Goal: Check status: Check status

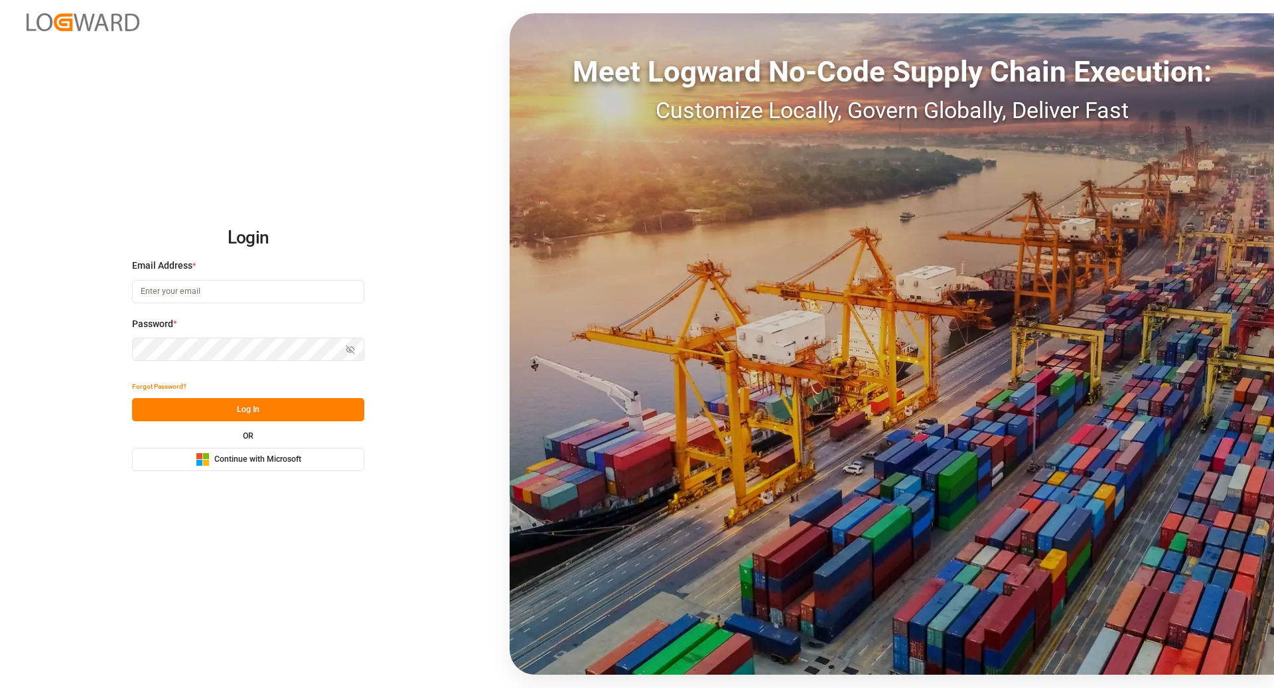
click at [276, 467] on button "Microsoft Logo Continue with Microsoft" at bounding box center [248, 459] width 232 height 23
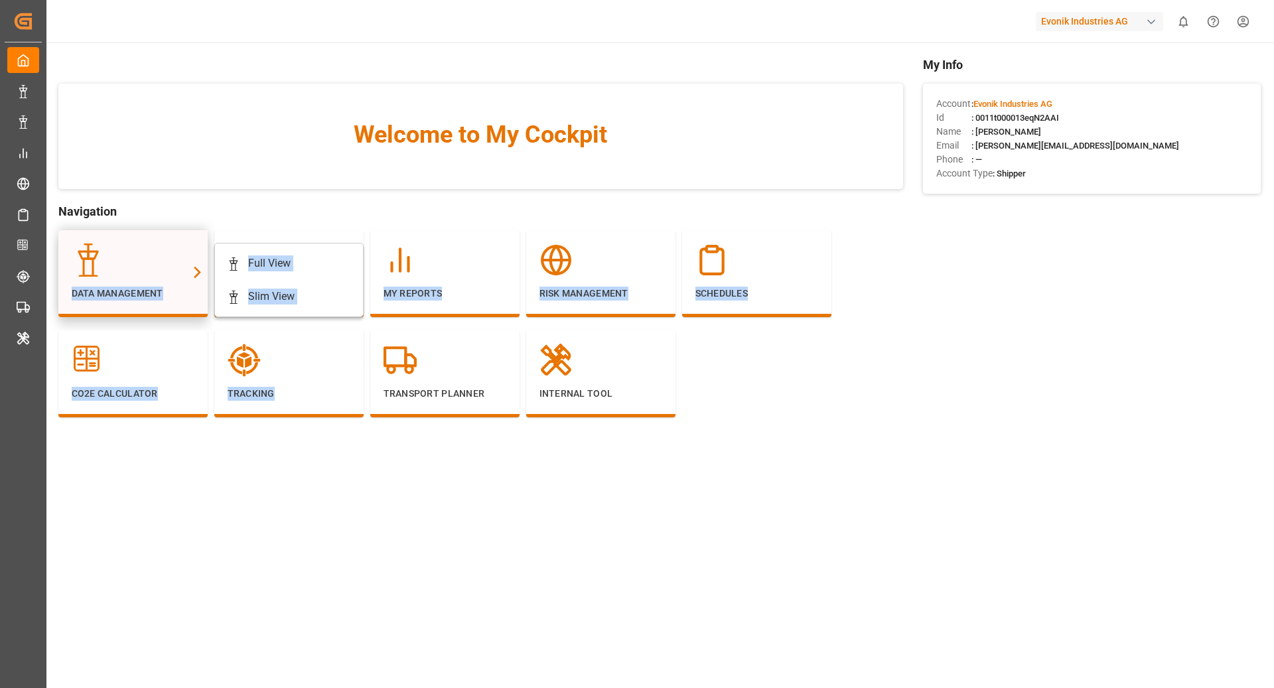
drag, startPoint x: 0, startPoint y: 0, endPoint x: 141, endPoint y: 267, distance: 301.7
click at [141, 267] on main "Welcome to My Cockpit Navigation Data Management Full View Slim View Shipment S…" at bounding box center [659, 375] width 1229 height 639
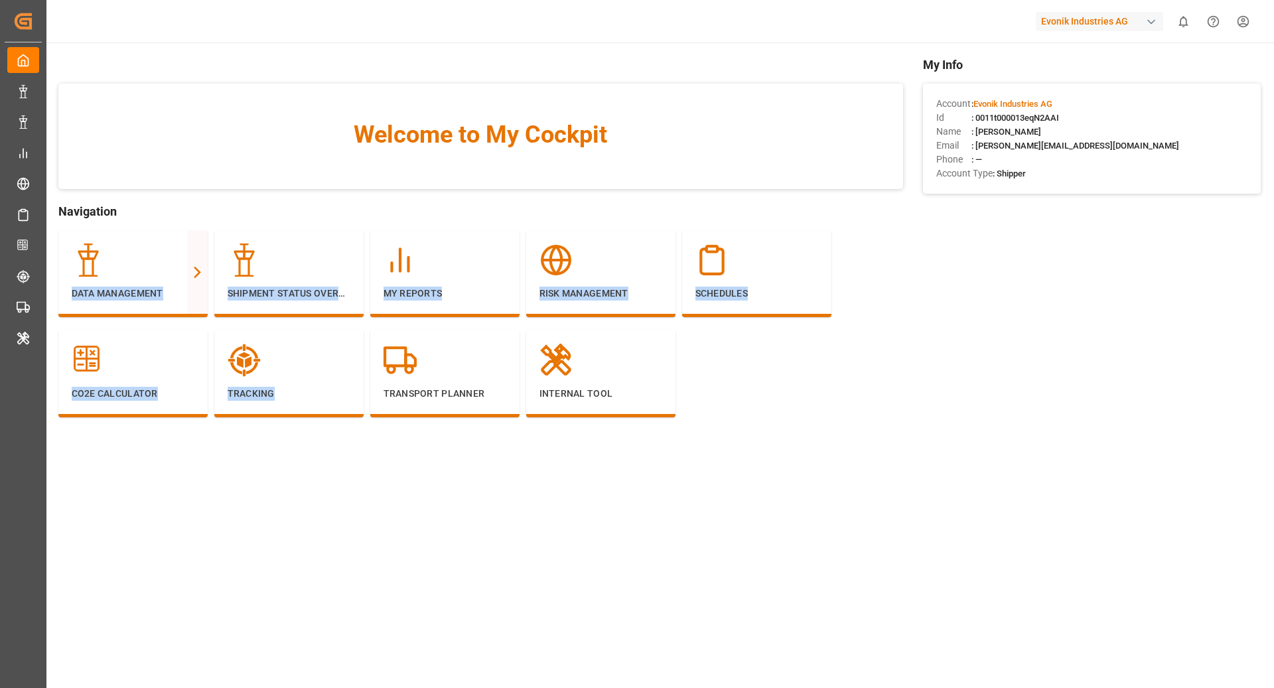
click at [279, 463] on main "Welcome to My Cockpit Navigation Data Management Full View Slim View Shipment S…" at bounding box center [659, 375] width 1229 height 639
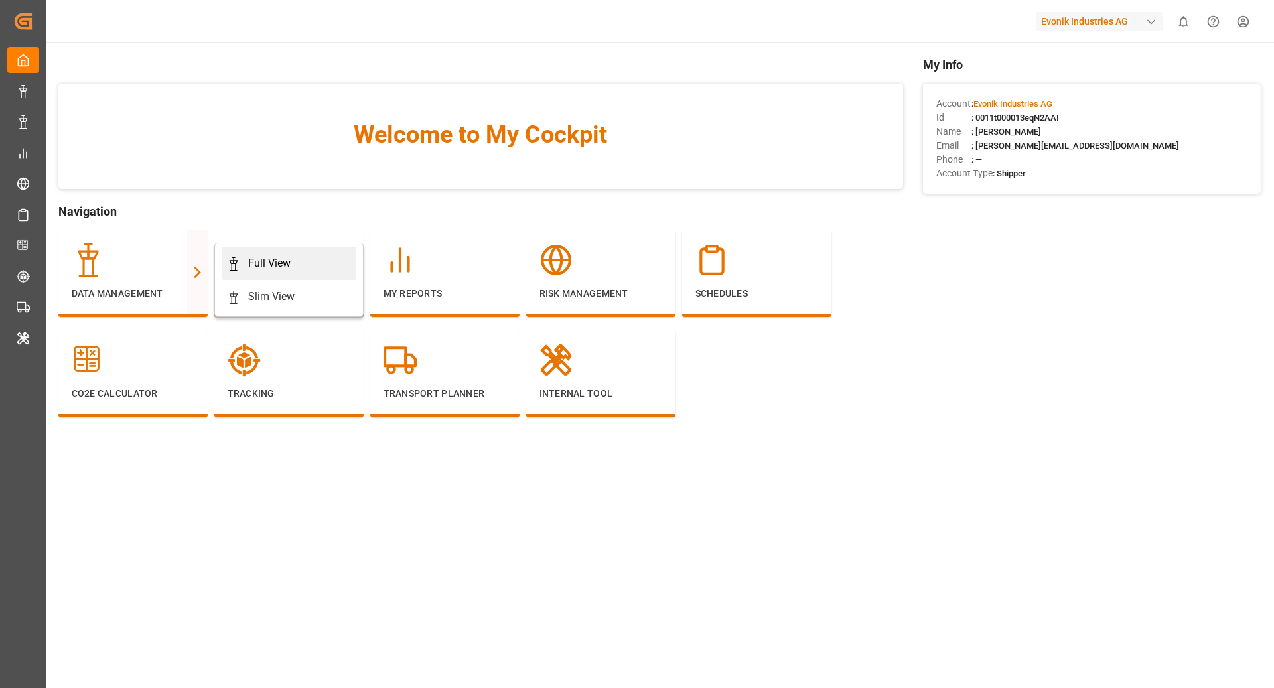
click at [264, 265] on div "Full View" at bounding box center [269, 264] width 42 height 16
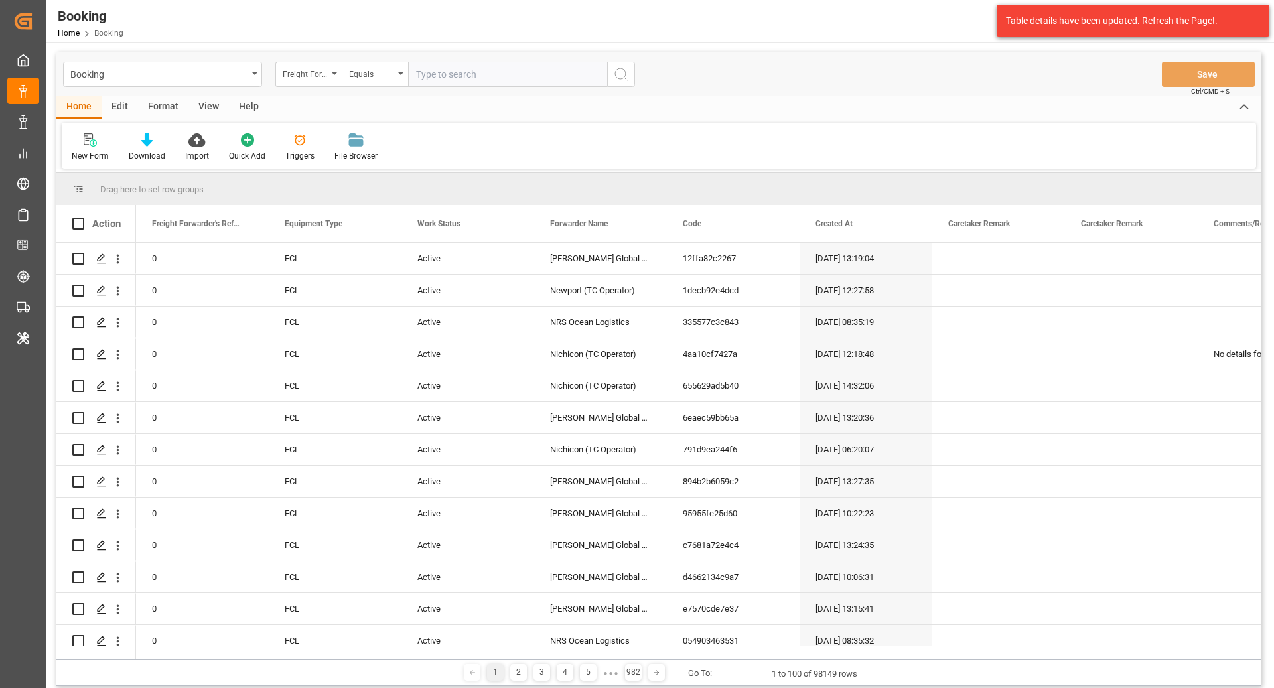
click at [1173, 54] on div "Booking Freight Forwarder's Reference No. Equals Save Ctrl/CMD + S" at bounding box center [658, 74] width 1205 height 44
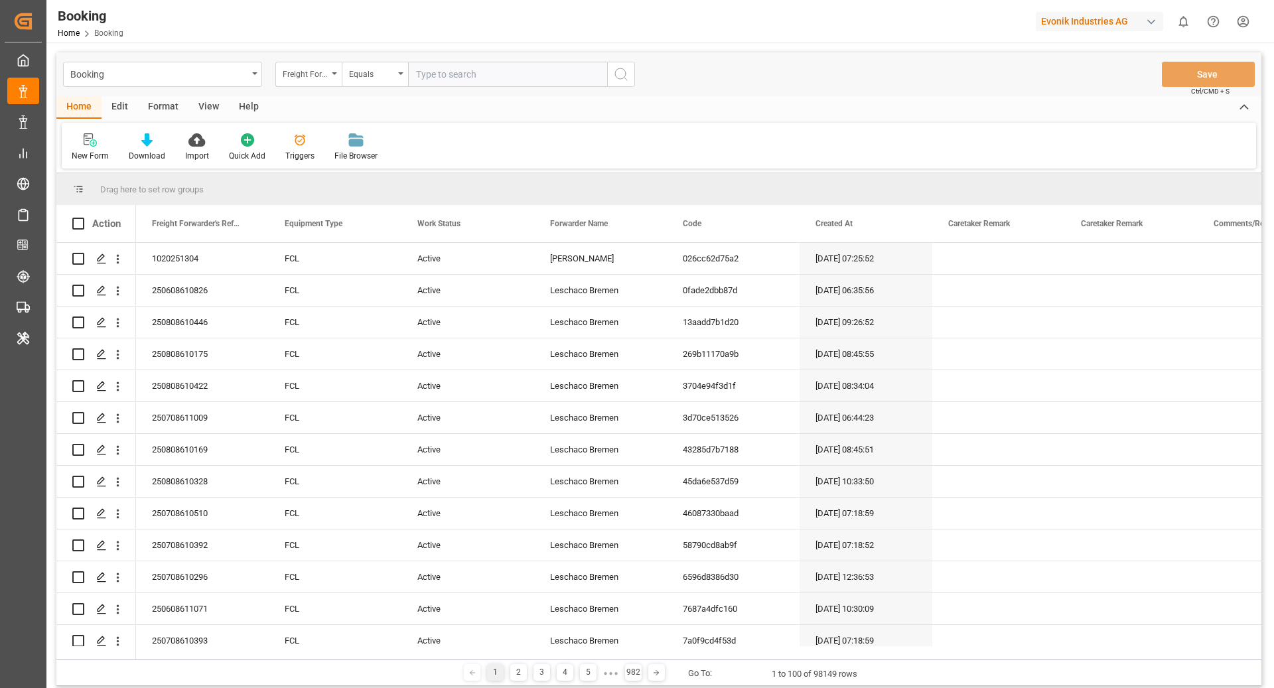
click at [173, 108] on div "Format" at bounding box center [163, 107] width 50 height 23
click at [84, 157] on div "Filter Rows" at bounding box center [91, 156] width 39 height 12
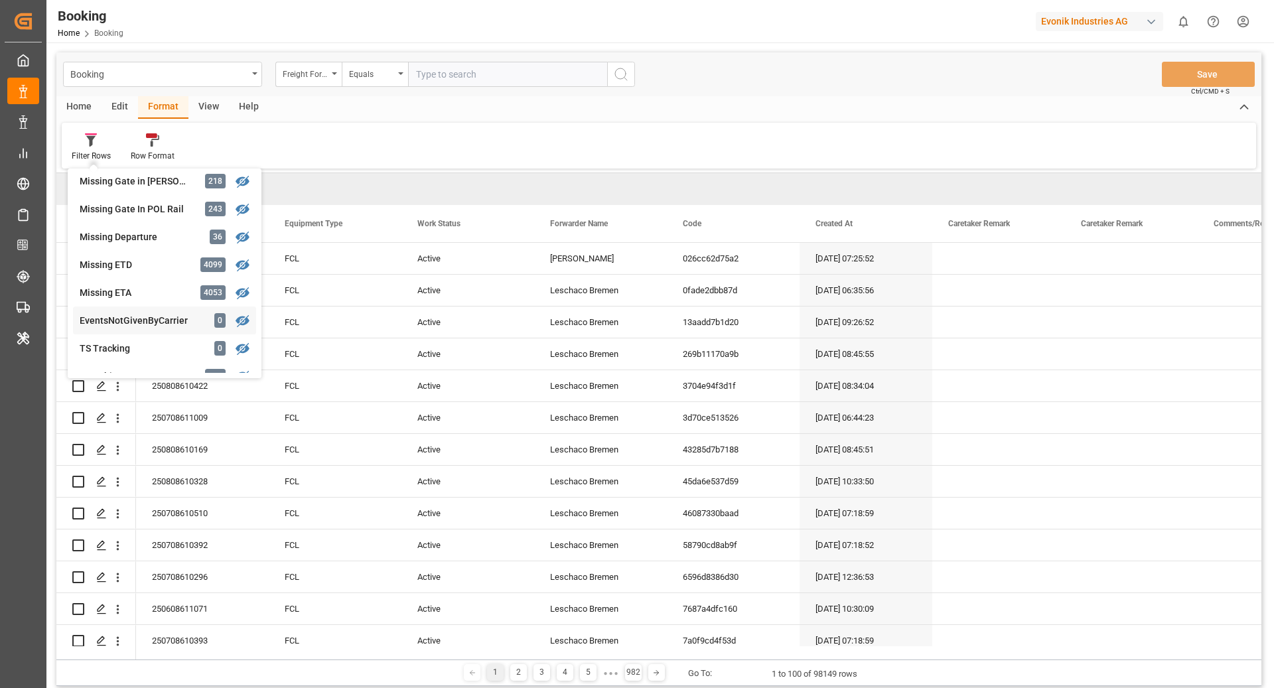
scroll to position [298, 0]
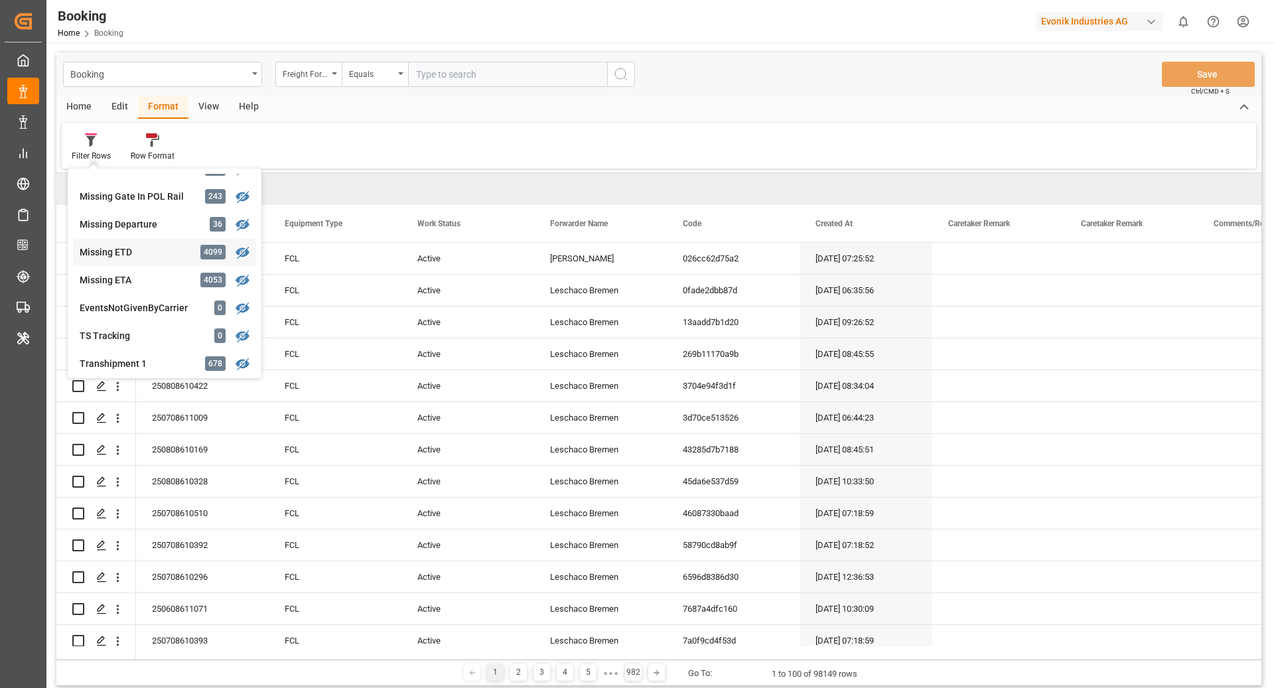
click at [188, 254] on div "Missing ETD" at bounding box center [138, 253] width 116 height 14
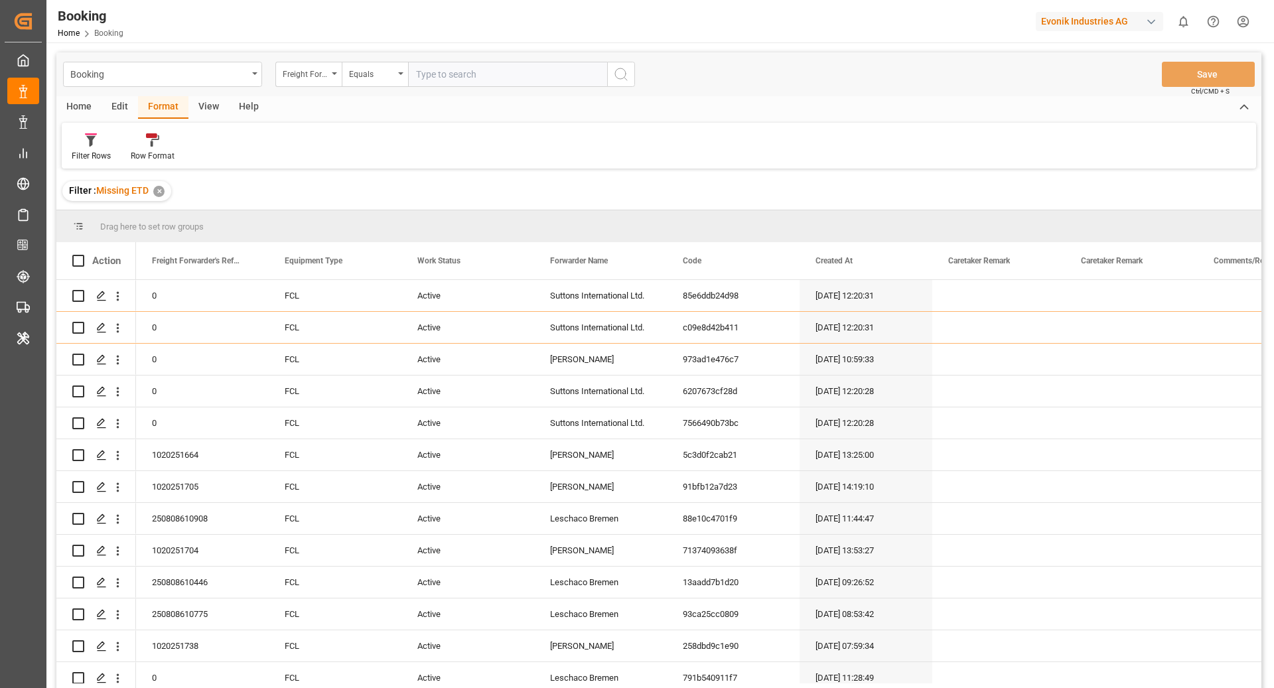
click at [200, 110] on div "View" at bounding box center [209, 107] width 40 height 23
click at [457, 75] on input "text" at bounding box center [507, 74] width 199 height 25
type input "karl gross"
click at [621, 78] on icon "search button" at bounding box center [621, 74] width 16 height 16
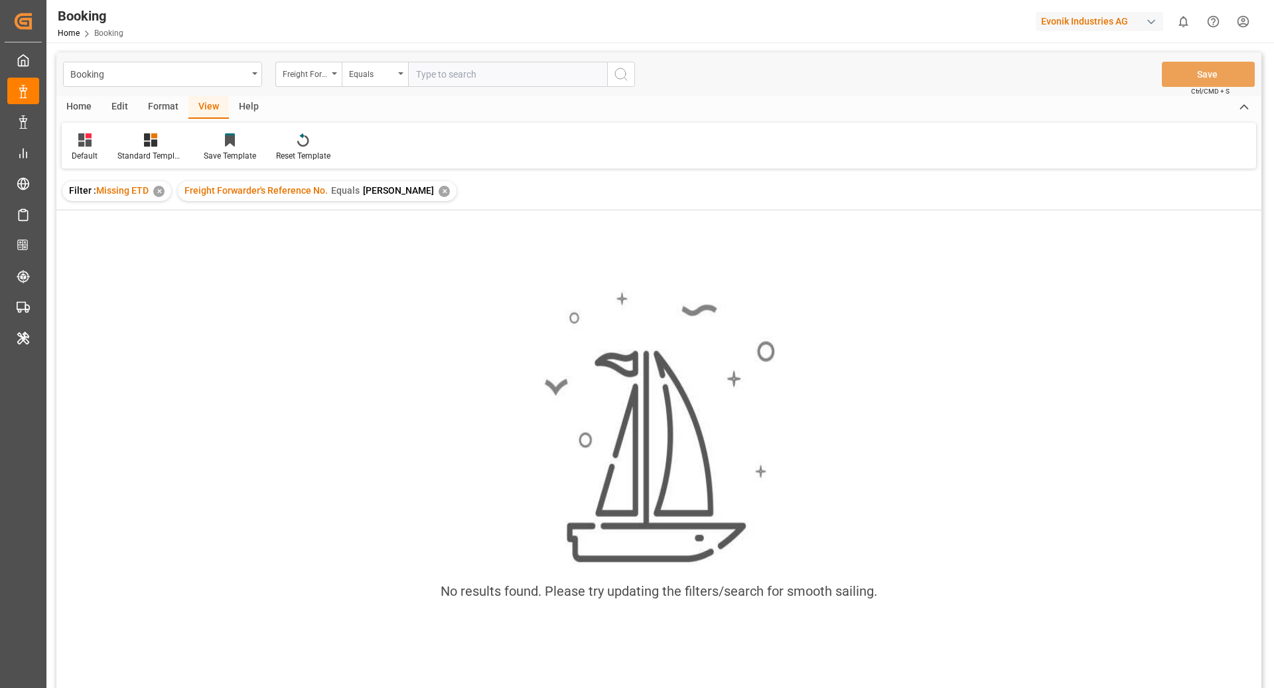
click at [439, 192] on div "✕" at bounding box center [444, 191] width 11 height 11
